Goal: Check status: Check status

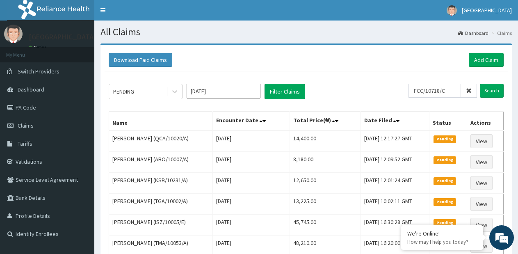
type input "FCC/10718/C"
click at [446, 92] on input "FCC/10718/C" at bounding box center [434, 91] width 52 height 14
click at [448, 91] on input "FCC/10718/C" at bounding box center [434, 91] width 52 height 14
click at [450, 91] on input "FCC/10718/C" at bounding box center [434, 91] width 52 height 14
click at [491, 91] on input "Search" at bounding box center [492, 91] width 24 height 14
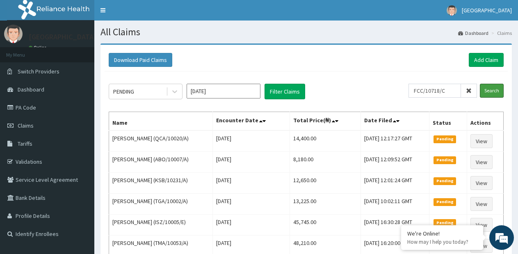
click at [489, 91] on input "Search" at bounding box center [492, 91] width 24 height 14
click at [447, 92] on input "FCC/10718/C" at bounding box center [434, 91] width 52 height 14
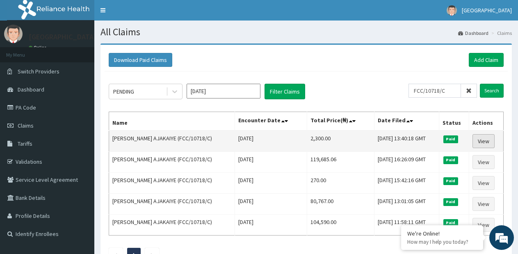
click at [477, 140] on link "View" at bounding box center [483, 141] width 22 height 14
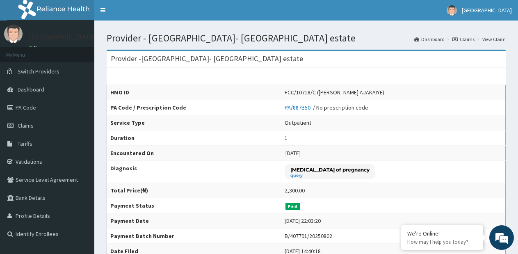
click at [466, 37] on link "Claims" at bounding box center [463, 39] width 22 height 7
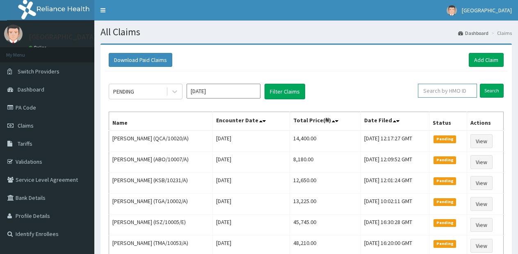
click at [452, 93] on input "text" at bounding box center [447, 91] width 59 height 14
paste input "FCC/10718/C"
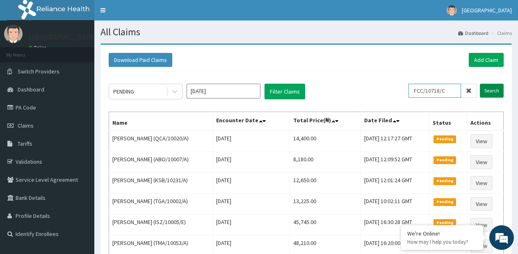
type input "FCC/10718/C"
click at [485, 90] on input "Search" at bounding box center [492, 91] width 24 height 14
click at [485, 90] on form "FCC/10718/C Search" at bounding box center [455, 91] width 95 height 14
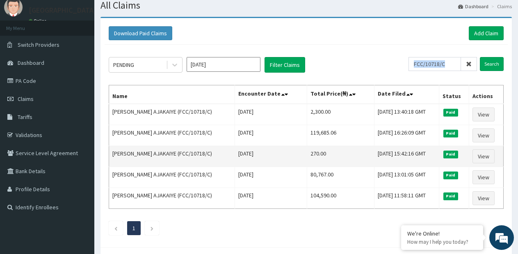
scroll to position [41, 0]
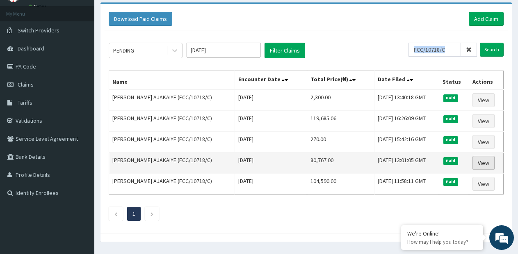
click at [485, 165] on link "View" at bounding box center [483, 163] width 22 height 14
